Goal: Transaction & Acquisition: Purchase product/service

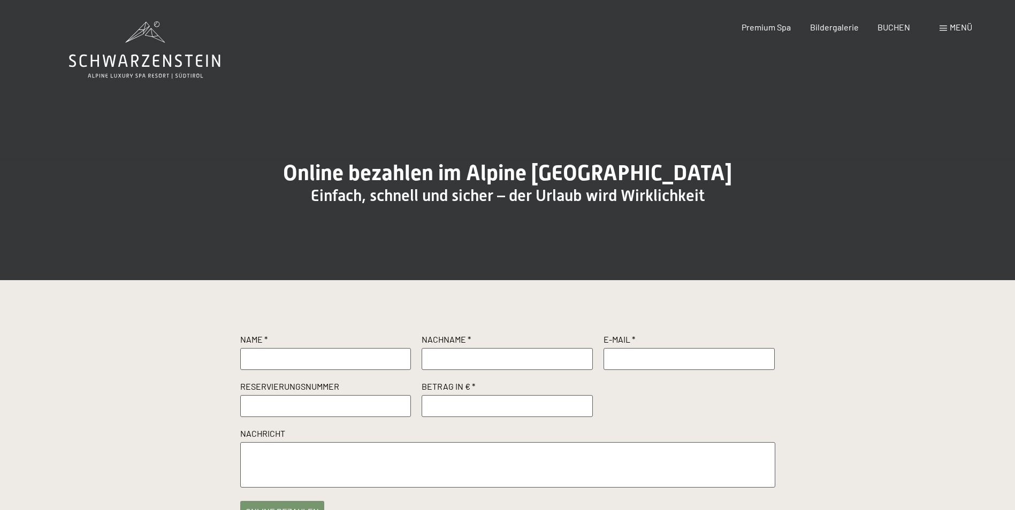
click at [277, 370] on input "text" at bounding box center [325, 358] width 171 height 21
type input "Beate"
type input "[PERSON_NAME]"
type input "[EMAIL_ADDRESS][DOMAIN_NAME]"
click at [262, 417] on input "text" at bounding box center [325, 405] width 171 height 21
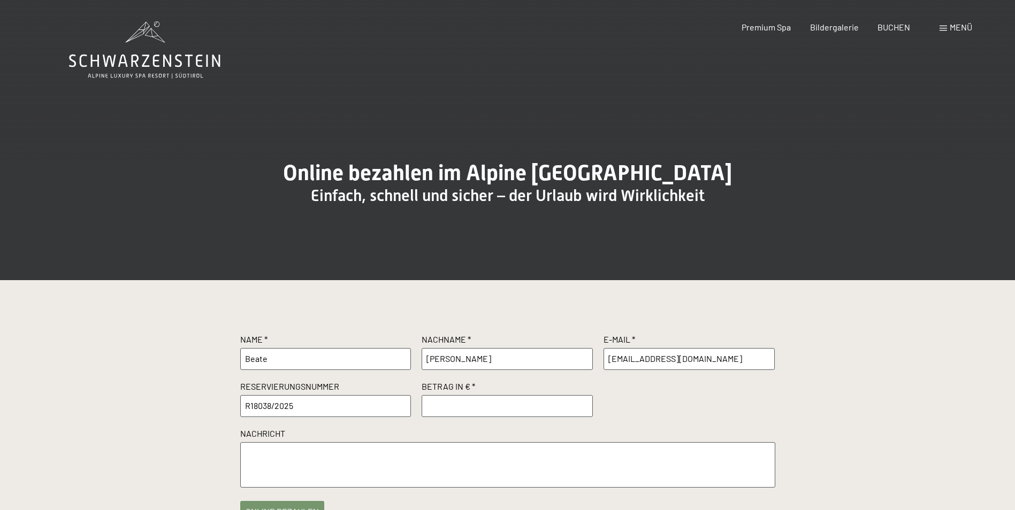
type input "R18038/2025"
click at [436, 417] on input "number" at bounding box center [507, 405] width 171 height 21
type input "0"
click at [586, 417] on input "0" at bounding box center [507, 405] width 171 height 21
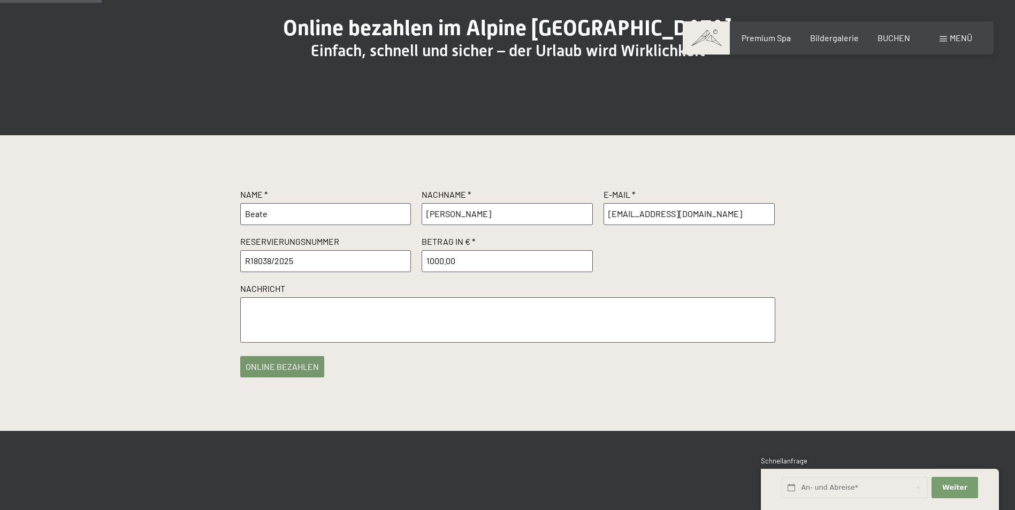
scroll to position [161, 0]
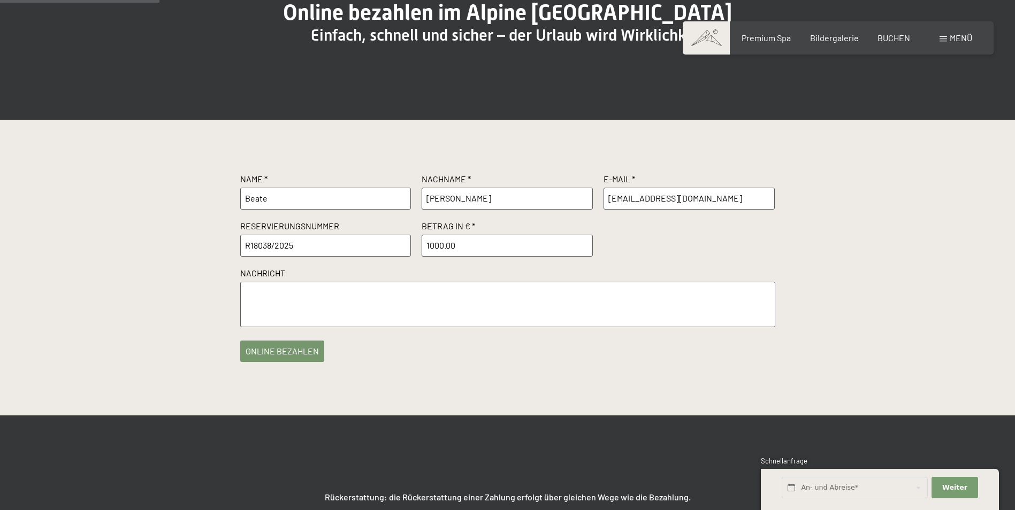
type input "1000.00"
click at [256, 321] on textarea at bounding box center [507, 304] width 535 height 45
type textarea "Anzahlung für oben genannte Reservierugsnummer"
click at [294, 360] on button "online bezahlen" at bounding box center [282, 348] width 84 height 21
